Goal: Check status: Check status

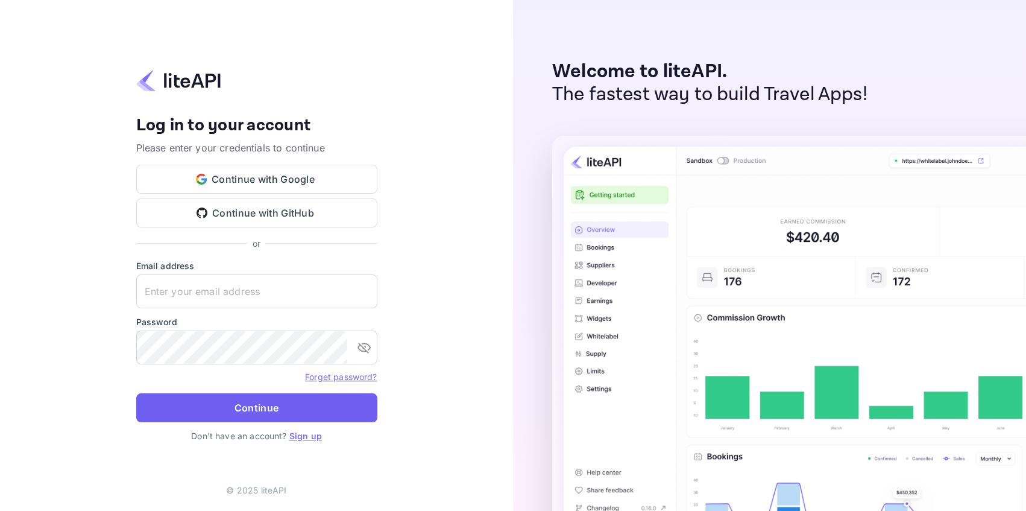
type input "[EMAIL_ADDRESS][DOMAIN_NAME]"
click at [248, 402] on button "Continue" at bounding box center [256, 407] width 241 height 29
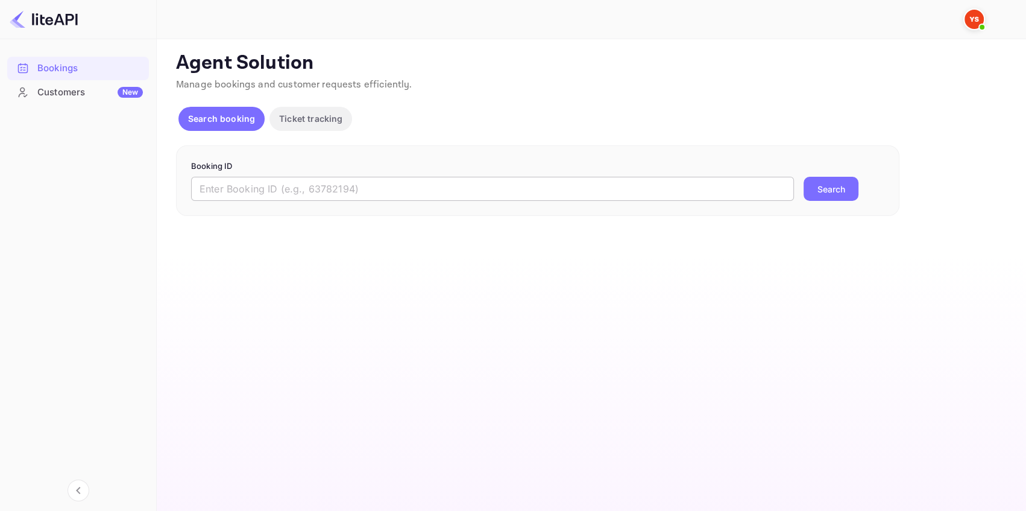
click at [222, 185] on input "text" at bounding box center [492, 189] width 603 height 24
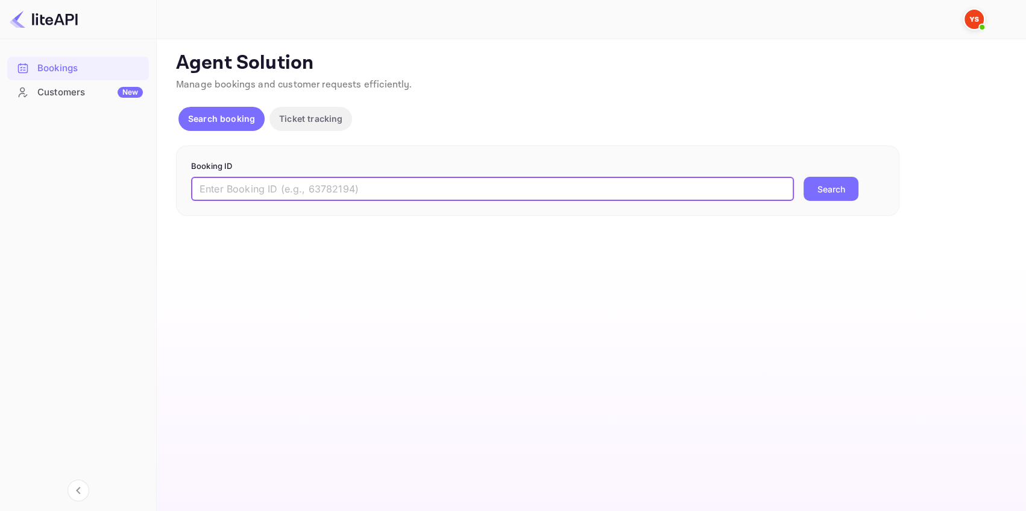
paste input "8867394"
type input "8867394"
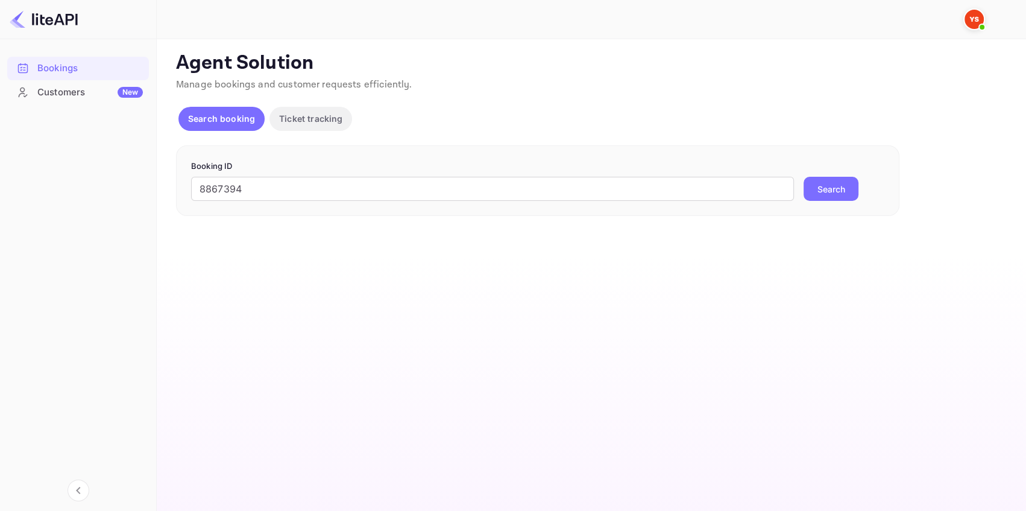
click at [806, 192] on button "Search" at bounding box center [831, 189] width 55 height 24
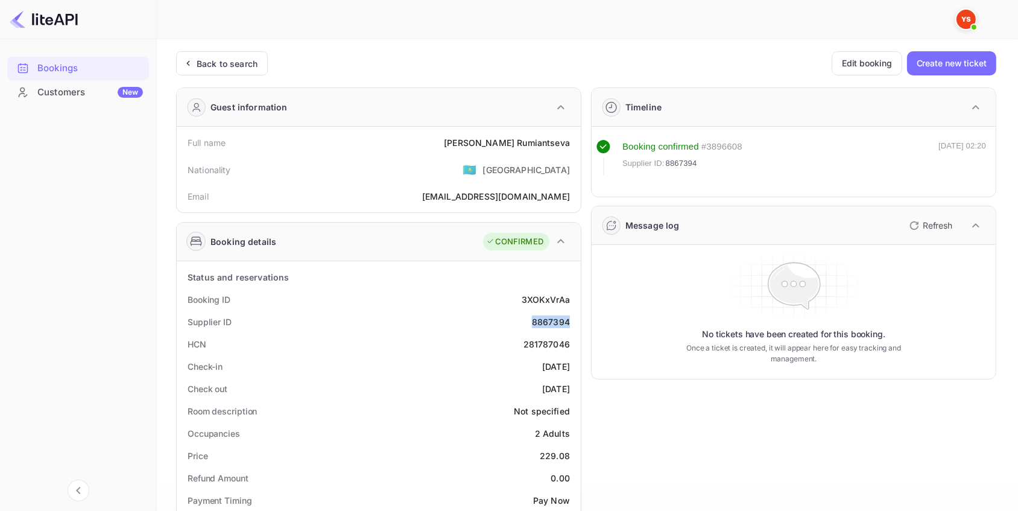
drag, startPoint x: 572, startPoint y: 321, endPoint x: 530, endPoint y: 322, distance: 42.8
click at [530, 322] on div "Supplier ID 8867394" at bounding box center [379, 322] width 394 height 22
copy div "8867394"
drag, startPoint x: 572, startPoint y: 138, endPoint x: 484, endPoint y: 145, distance: 88.3
click at [484, 145] on div "Full name Nataliya Rumiantseva" at bounding box center [379, 142] width 394 height 22
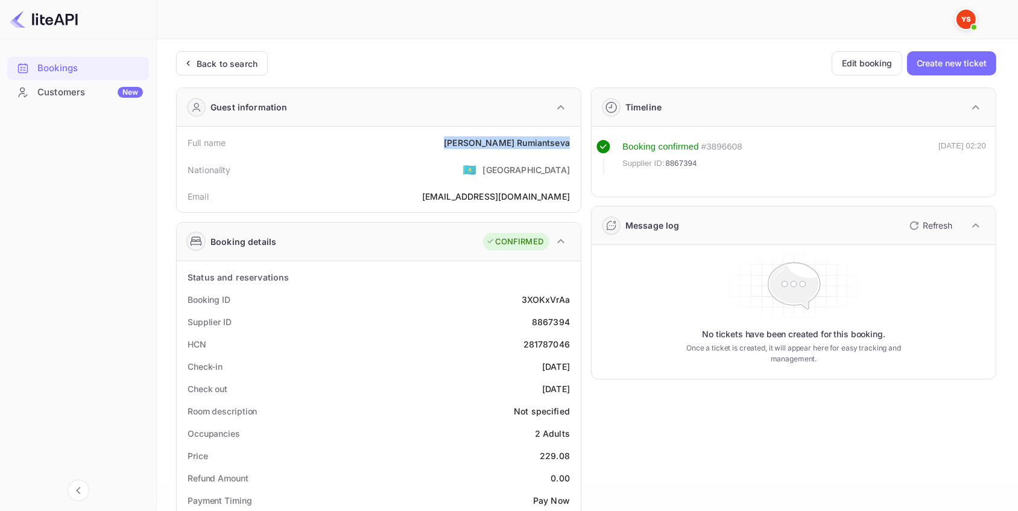
copy div "Nataliya Rumiantseva"
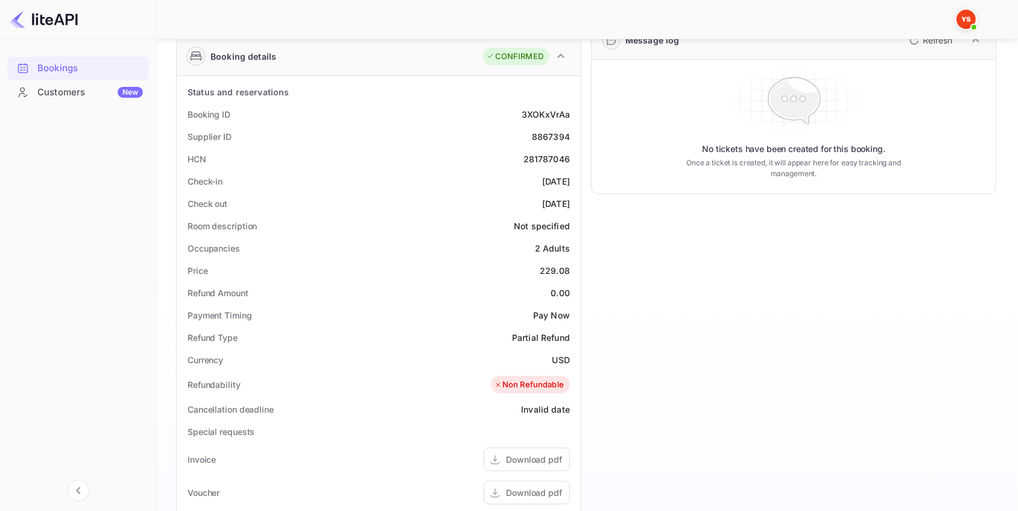
scroll to position [219, 0]
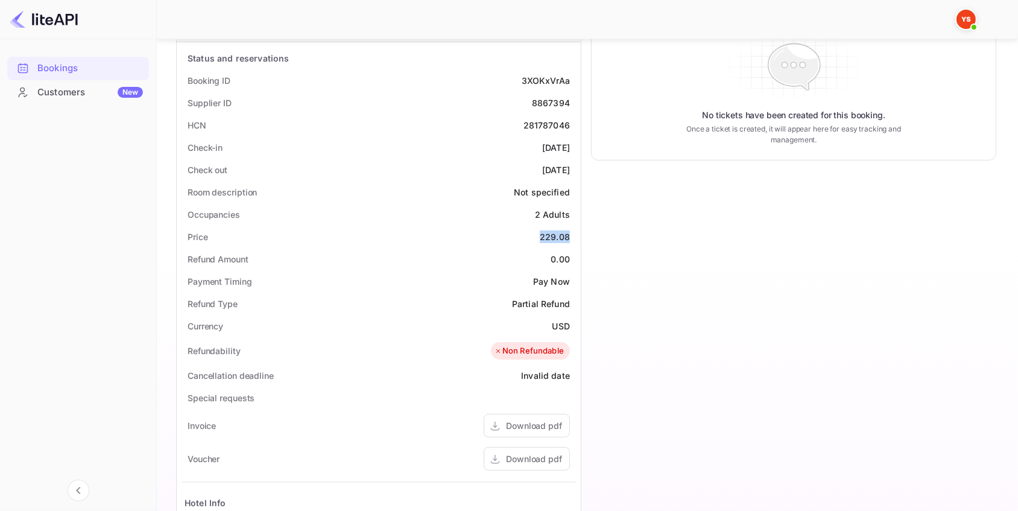
drag, startPoint x: 572, startPoint y: 235, endPoint x: 539, endPoint y: 238, distance: 32.8
click at [539, 238] on div "Price 229.08" at bounding box center [379, 237] width 394 height 22
copy div "229.08"
drag, startPoint x: 571, startPoint y: 326, endPoint x: 542, endPoint y: 326, distance: 29.0
click at [542, 326] on div "Currency USD" at bounding box center [379, 326] width 394 height 22
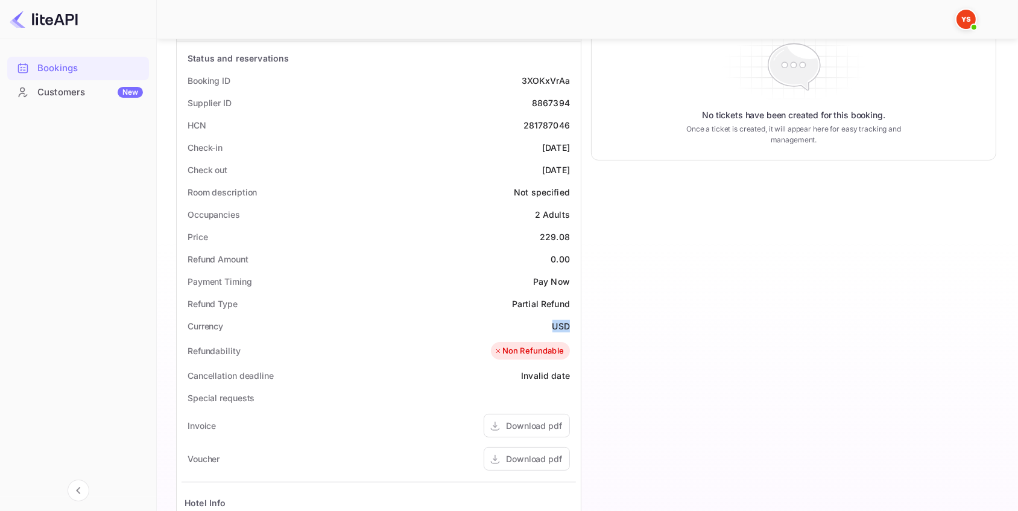
copy div "USD"
